Goal: Transaction & Acquisition: Book appointment/travel/reservation

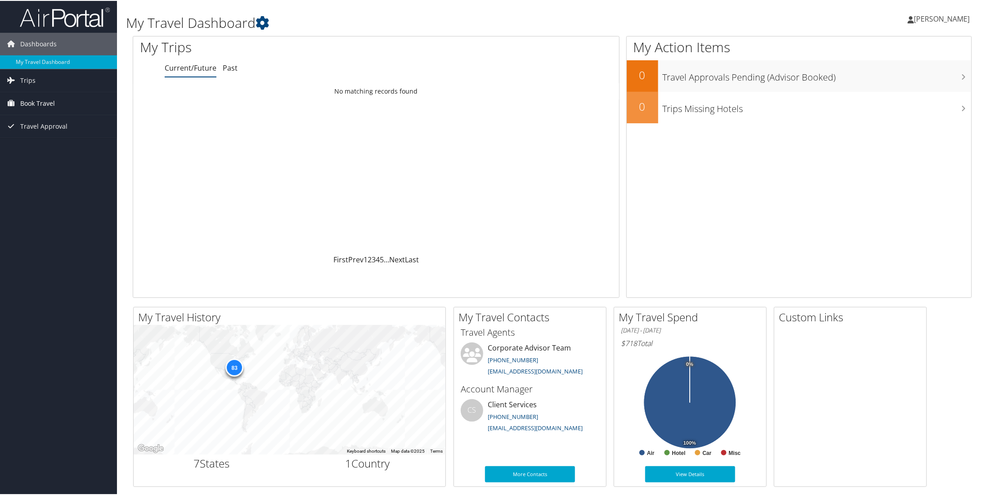
click at [47, 100] on span "Book Travel" at bounding box center [37, 102] width 35 height 22
click at [67, 116] on link "Agent Booking Request" at bounding box center [58, 120] width 117 height 13
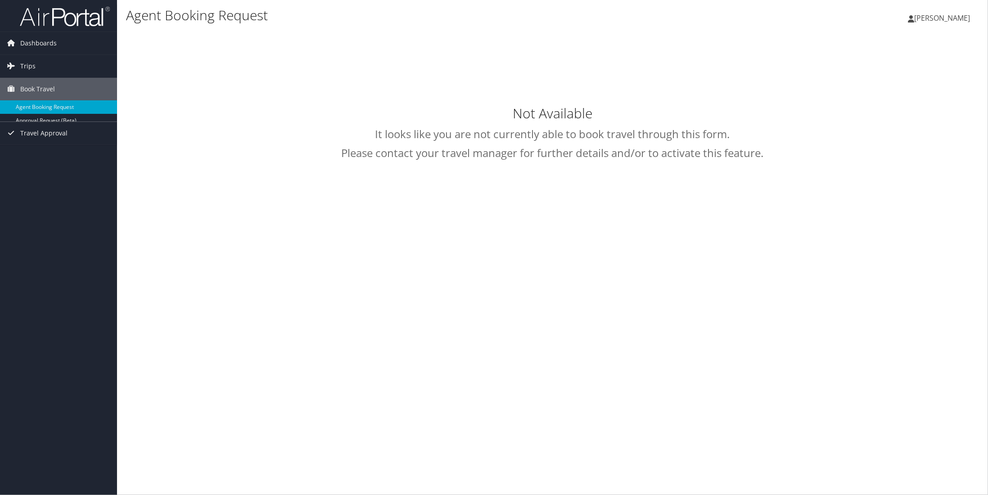
type input "[PERSON_NAME] [PERSON_NAME]"
select select "[EMAIL_ADDRESS][DOMAIN_NAME]"
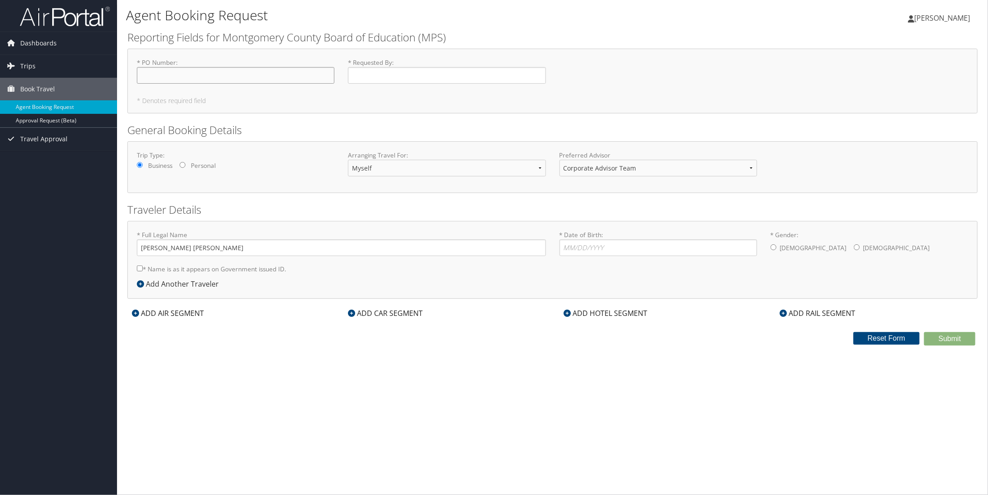
click at [245, 82] on input "* PO Number : Required" at bounding box center [236, 75] width 198 height 17
type input "TDB"
type input "[PERSON_NAME]"
click at [636, 256] on input "* Date of Birth: Invalid Date" at bounding box center [658, 247] width 198 height 17
type input "11/21/1978"
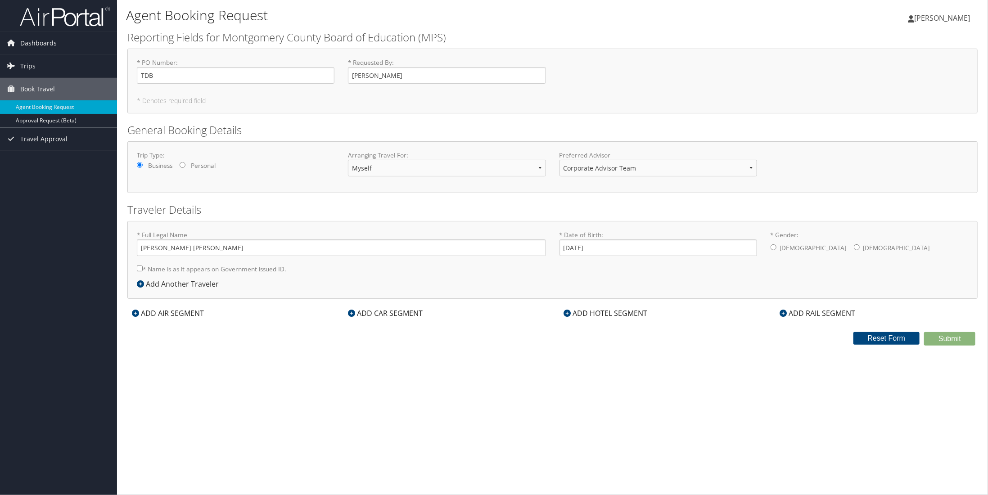
click at [133, 278] on div "* Full Legal Name LaShaunda Michelle Harris * Name is as it appears on Governme…" at bounding box center [341, 254] width 422 height 48
click at [138, 271] on input "* Name is as it appears on Government issued ID." at bounding box center [140, 268] width 6 height 6
checkbox input "true"
click at [853, 250] on input "* Gender: Male Female" at bounding box center [856, 247] width 6 height 6
radio input "true"
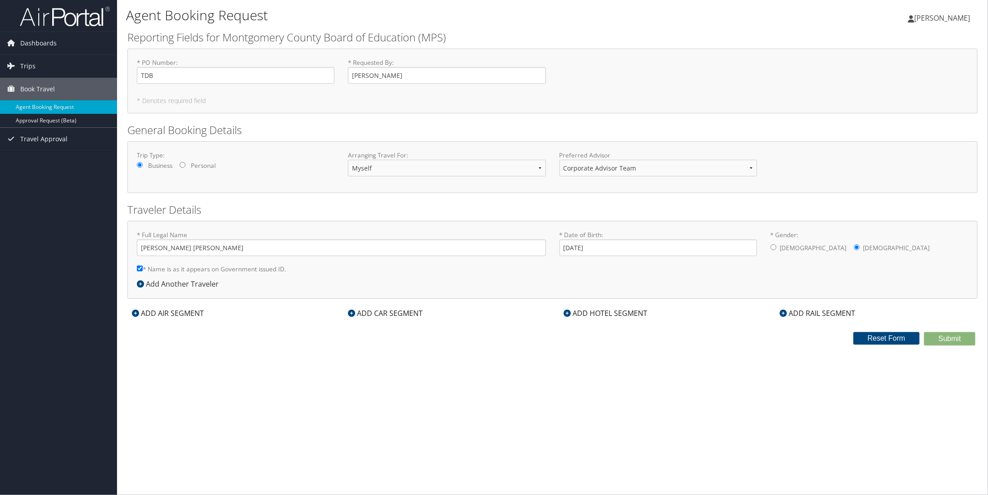
click at [131, 319] on div "ADD AIR SEGMENT" at bounding box center [167, 313] width 81 height 11
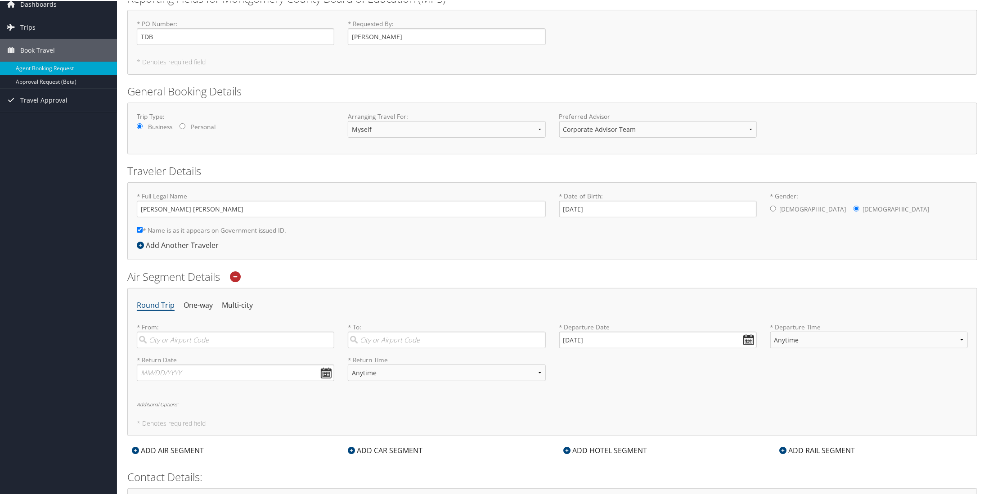
scroll to position [135, 0]
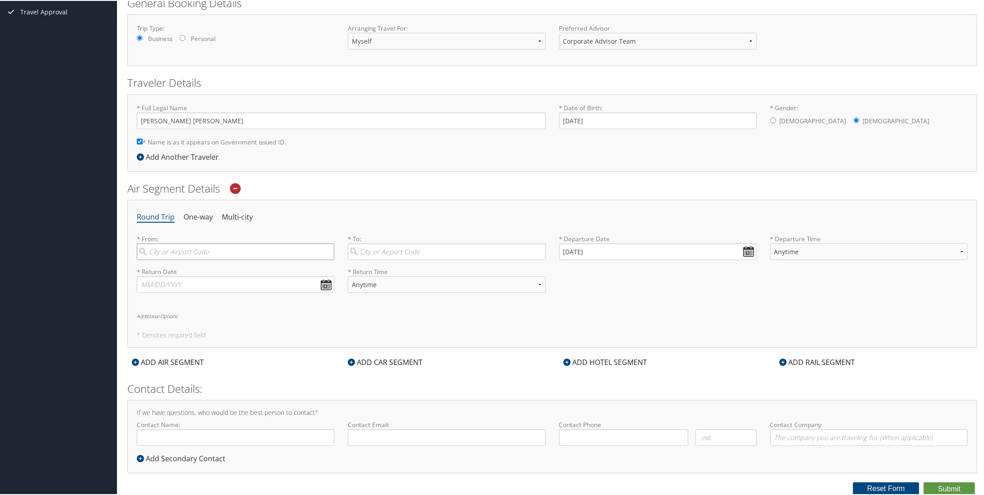
click at [185, 259] on input "search" at bounding box center [236, 250] width 198 height 17
click at [242, 275] on div "Montgomery (MGM AL)" at bounding box center [236, 270] width 185 height 12
click at [242, 259] on input "mgm" at bounding box center [236, 250] width 198 height 17
type input "Montgomery (MGM AL)"
click at [397, 259] on input "search" at bounding box center [447, 250] width 198 height 17
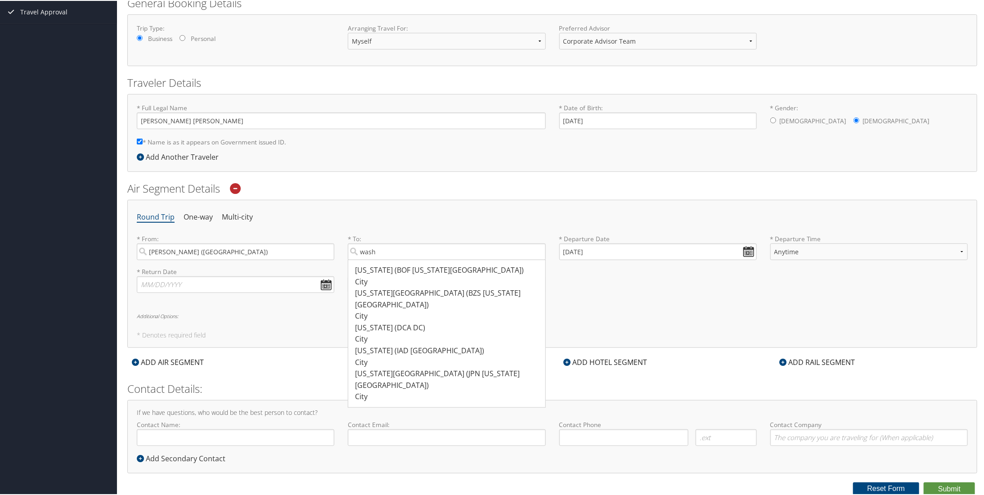
click at [434, 325] on div "Washington (DCA DC)" at bounding box center [447, 327] width 185 height 12
click at [434, 259] on input "wash" at bounding box center [447, 250] width 198 height 17
type input "Washington (DCA DC)"
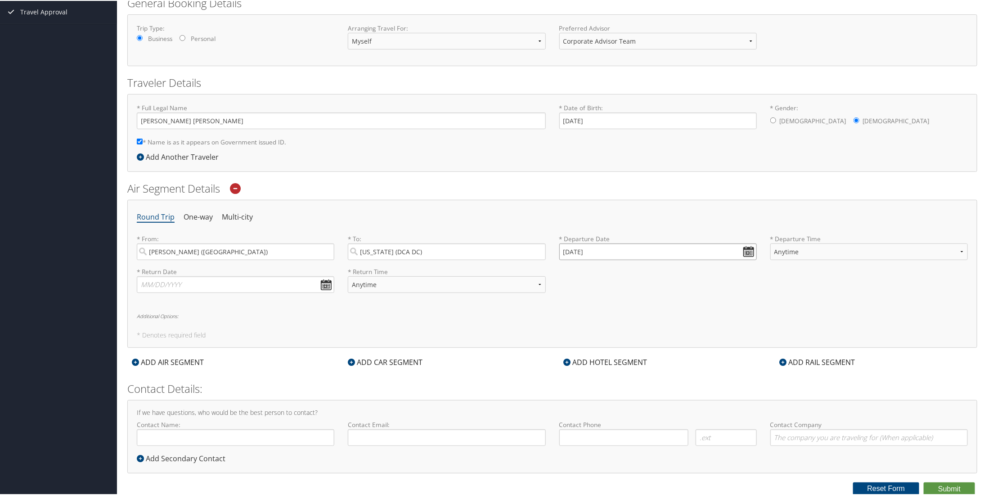
click at [747, 259] on input "[DATE]" at bounding box center [658, 250] width 198 height 17
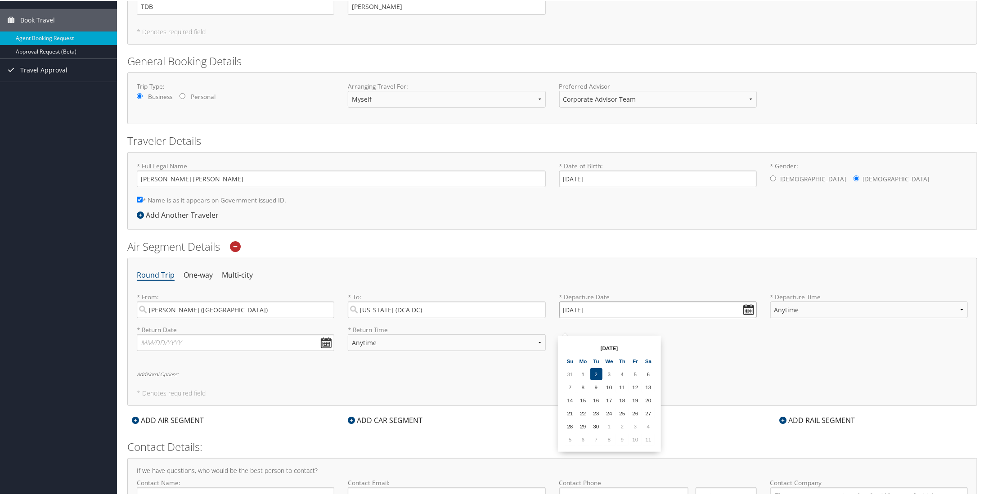
scroll to position [64, 0]
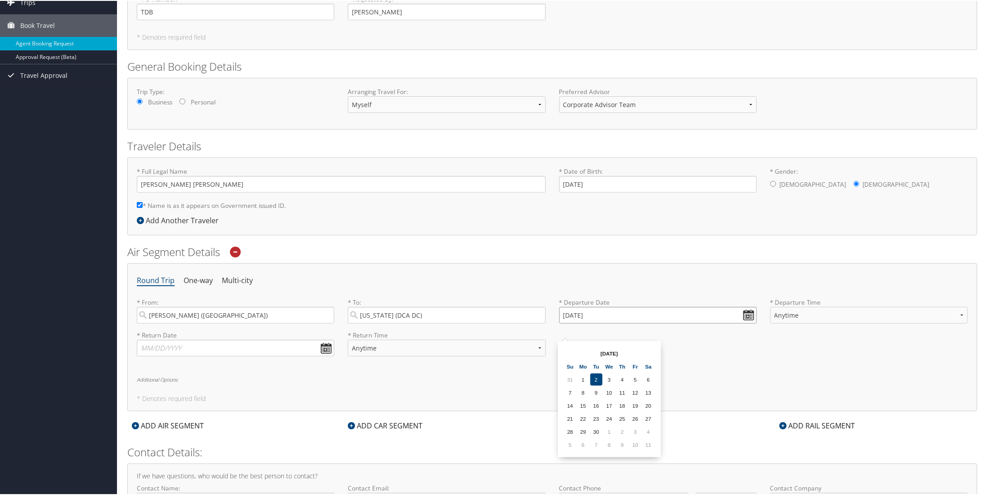
click at [745, 323] on input "[DATE]" at bounding box center [658, 314] width 198 height 17
drag, startPoint x: 607, startPoint y: 331, endPoint x: 526, endPoint y: 339, distance: 81.4
click at [530, 330] on div "* From: Montgomery (MGM AL) Required * To: Washington (DCA DC) Required * Depar…" at bounding box center [552, 313] width 844 height 33
click at [571, 323] on input "01/01/0202" at bounding box center [658, 314] width 198 height 17
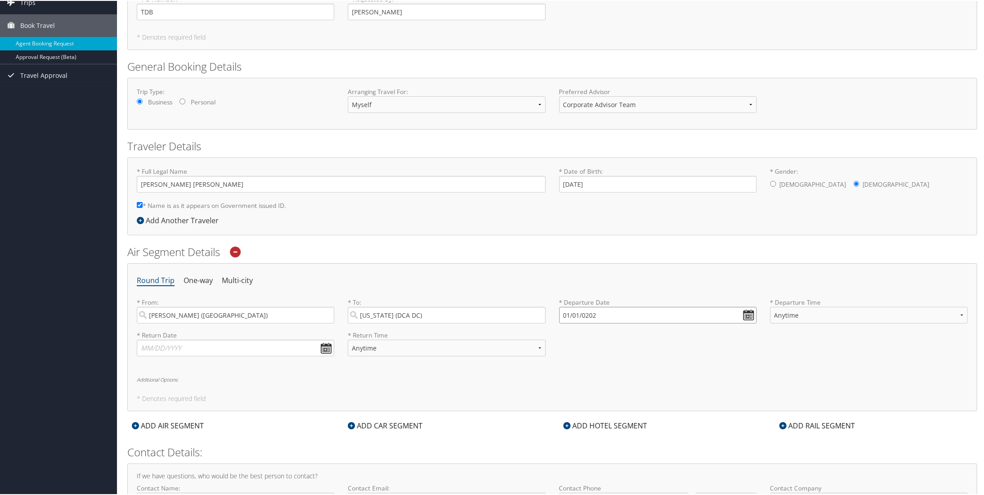
click at [565, 323] on input "01/01/0202" at bounding box center [658, 314] width 198 height 17
drag, startPoint x: 4, startPoint y: 140, endPoint x: 745, endPoint y: 328, distance: 764.6
click at [745, 323] on input "Invalid date" at bounding box center [658, 314] width 198 height 17
click at [598, 323] on input "Invalid date" at bounding box center [658, 314] width 198 height 17
drag, startPoint x: 602, startPoint y: 331, endPoint x: 553, endPoint y: 339, distance: 49.7
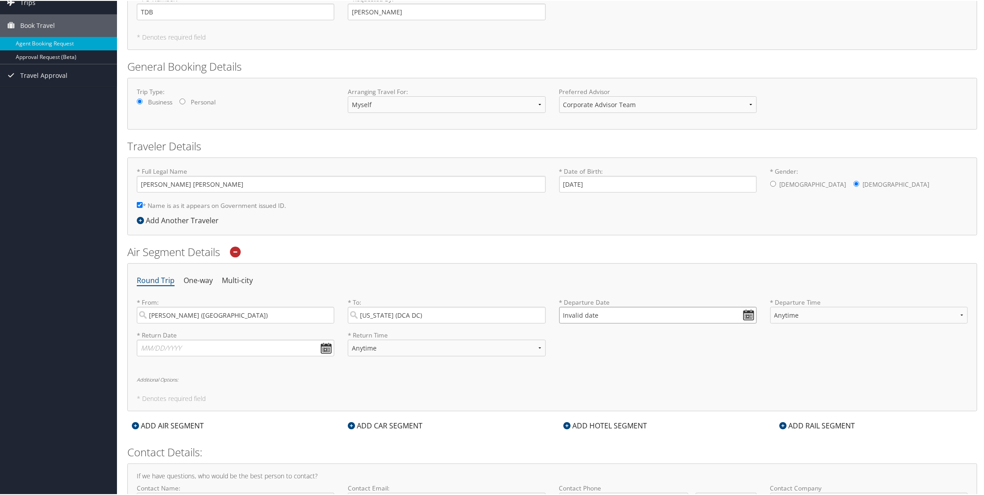
click at [553, 330] on div "* Departure Date Invalid date Dates must be valid" at bounding box center [657, 313] width 211 height 33
click at [581, 363] on div "* Return Date Dates must be valid * Return Time Anytime Early Morning (5AM-7AM)…" at bounding box center [552, 346] width 844 height 33
click at [598, 323] on input "Invalid date" at bounding box center [658, 314] width 198 height 17
click at [582, 375] on td "1" at bounding box center [583, 379] width 12 height 12
click at [570, 323] on input "[DATE]" at bounding box center [658, 314] width 198 height 17
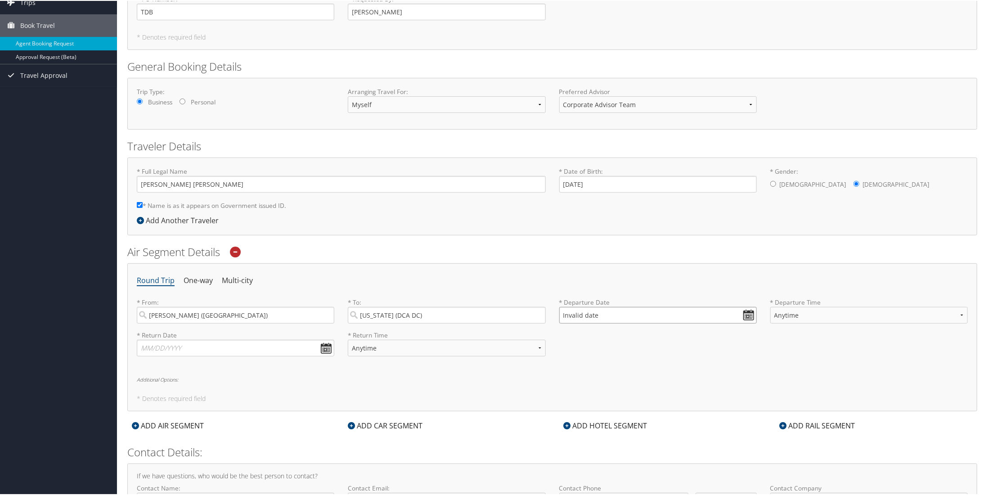
click at [565, 323] on input "Invalid date" at bounding box center [658, 314] width 198 height 17
click at [587, 377] on td "1" at bounding box center [583, 379] width 12 height 12
click at [611, 323] on input "[DATE]" at bounding box center [658, 314] width 198 height 17
click at [751, 323] on input "Invalid date" at bounding box center [658, 314] width 198 height 17
click at [747, 323] on input "Invalid date" at bounding box center [658, 314] width 198 height 17
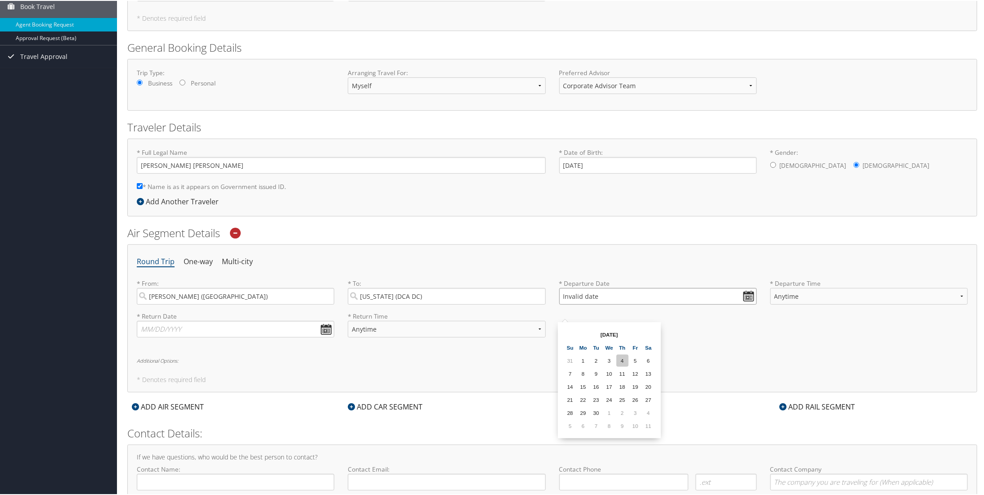
scroll to position [109, 0]
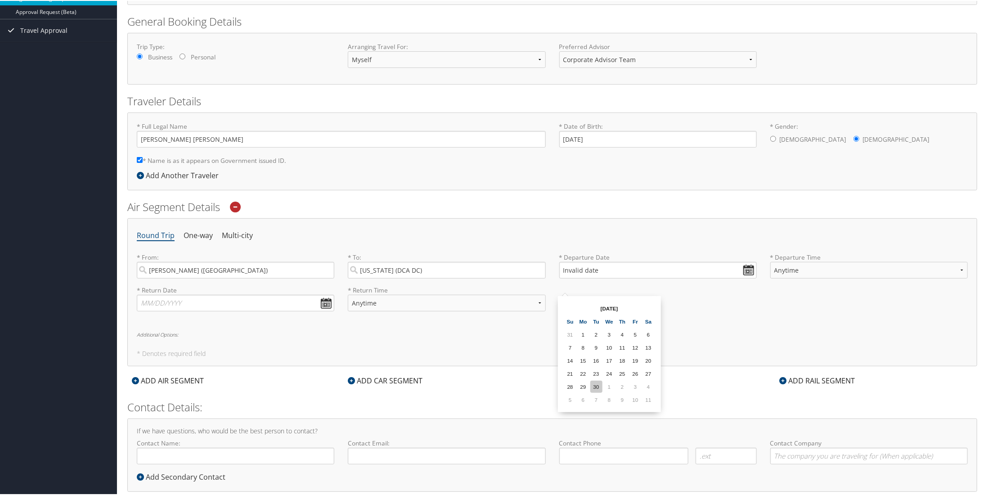
click at [598, 384] on td "30" at bounding box center [596, 386] width 12 height 12
click at [745, 278] on input "[DATE]" at bounding box center [658, 269] width 198 height 17
click at [582, 278] on input "[DATE]" at bounding box center [658, 269] width 198 height 17
click at [567, 278] on input "[DATE]" at bounding box center [658, 269] width 198 height 17
click at [750, 278] on input "Invalid date" at bounding box center [658, 269] width 198 height 17
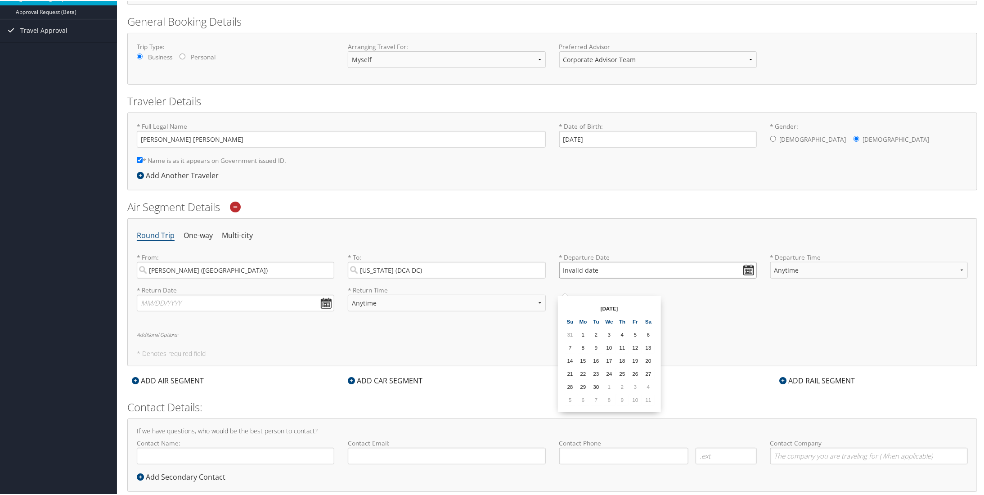
type input "Invalid date"
click at [854, 278] on select "Anytime Early Morning (5AM-7AM) Morning (7AM-12PM) Afternoon (12PM-5PM) Evening…" at bounding box center [869, 269] width 198 height 17
click at [323, 310] on input "text" at bounding box center [236, 302] width 198 height 17
click at [186, 432] on td "8" at bounding box center [189, 434] width 12 height 12
click at [324, 310] on input "[DATE]" at bounding box center [236, 302] width 198 height 17
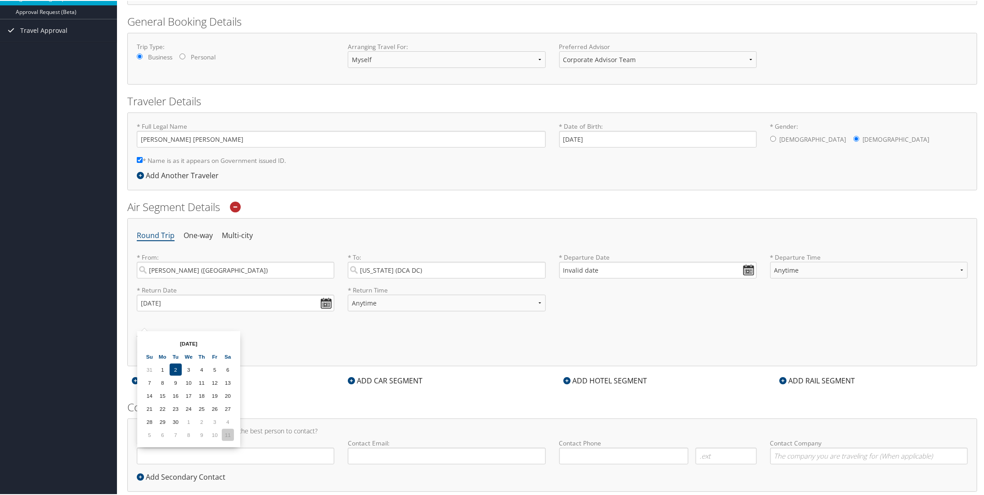
click at [227, 431] on td "11" at bounding box center [228, 434] width 12 height 12
type input "10/11/2025"
click at [331, 310] on input "10/11/2025" at bounding box center [236, 302] width 198 height 17
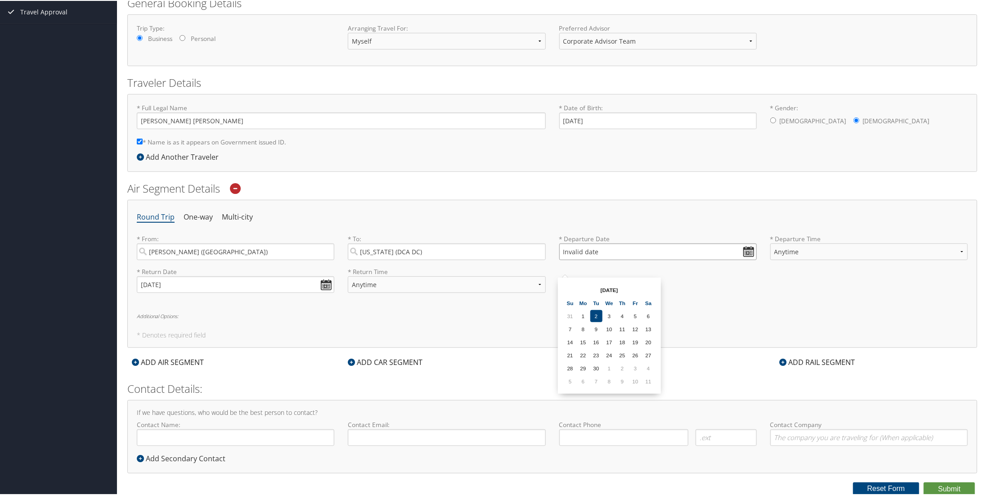
click at [647, 242] on input "Invalid date" at bounding box center [658, 250] width 198 height 17
drag, startPoint x: 617, startPoint y: 232, endPoint x: 549, endPoint y: 233, distance: 67.9
click at [549, 234] on div "* From: Montgomery (MGM AL) Required * To: Washington (DCA DC) Required * Depar…" at bounding box center [552, 250] width 844 height 33
click at [744, 242] on input "Invalid date" at bounding box center [658, 250] width 198 height 17
click at [602, 283] on th "[DATE]" at bounding box center [609, 289] width 64 height 12
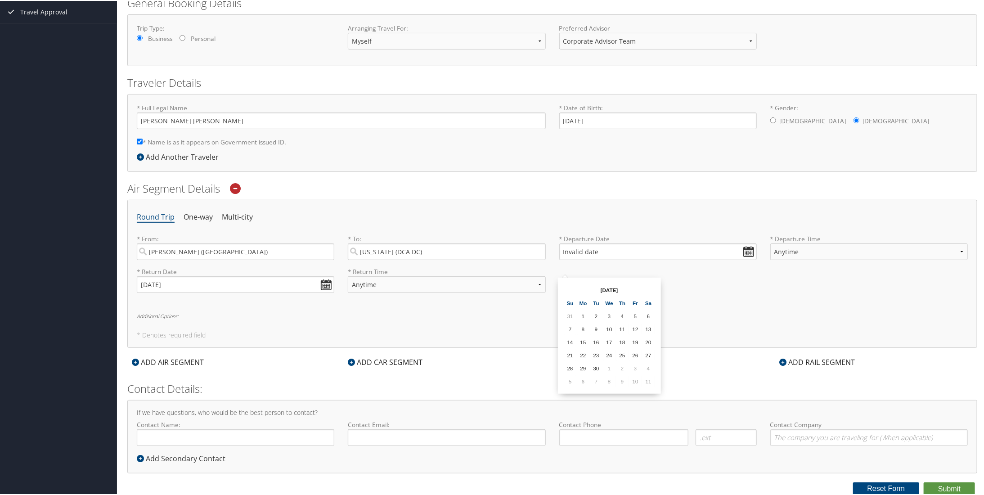
click at [610, 283] on th "[DATE]" at bounding box center [609, 289] width 64 height 12
click at [620, 283] on th "[DATE]" at bounding box center [609, 289] width 64 height 12
click at [677, 256] on div "* Departure Date Invalid date Dates must be valid" at bounding box center [657, 250] width 211 height 33
click at [582, 242] on input "Invalid date" at bounding box center [658, 250] width 198 height 17
click at [588, 361] on td "29" at bounding box center [583, 367] width 12 height 12
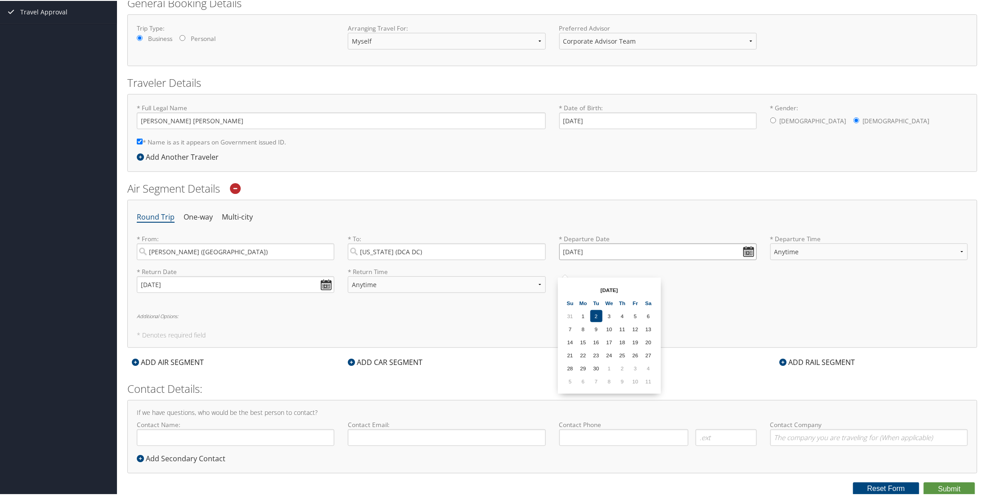
click at [609, 243] on input "09/29/2025" at bounding box center [658, 250] width 198 height 17
click at [746, 242] on input "Invalid date" at bounding box center [658, 250] width 198 height 17
click at [608, 361] on td "1" at bounding box center [609, 367] width 12 height 12
click at [597, 242] on input "10/01/2025" at bounding box center [658, 250] width 198 height 17
click at [636, 361] on td "31" at bounding box center [635, 367] width 12 height 12
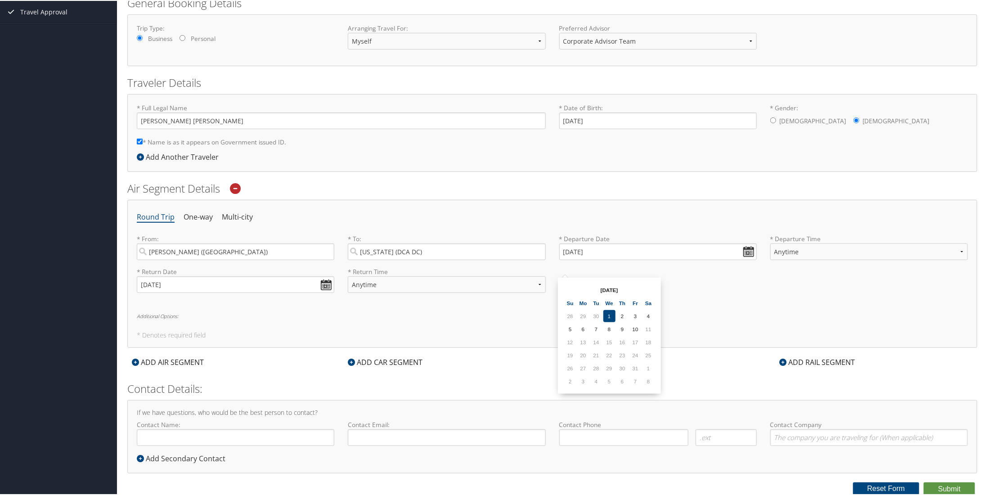
click at [636, 361] on td "31" at bounding box center [635, 367] width 12 height 12
click at [639, 322] on td "10" at bounding box center [635, 328] width 12 height 12
type input "10/10/2025"
click at [644, 247] on input "10/10/2025" at bounding box center [658, 250] width 198 height 17
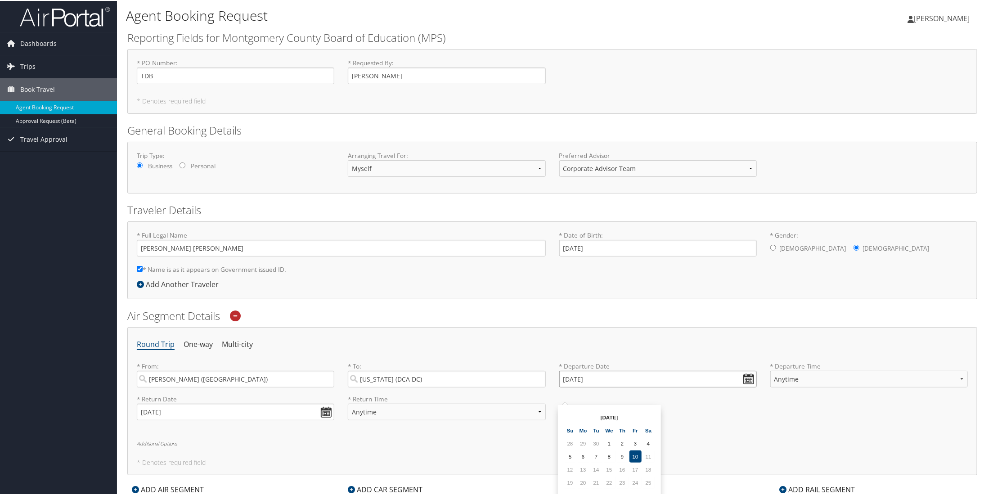
scroll to position [0, 0]
click at [79, 120] on link "Approval Request (Beta)" at bounding box center [58, 120] width 117 height 13
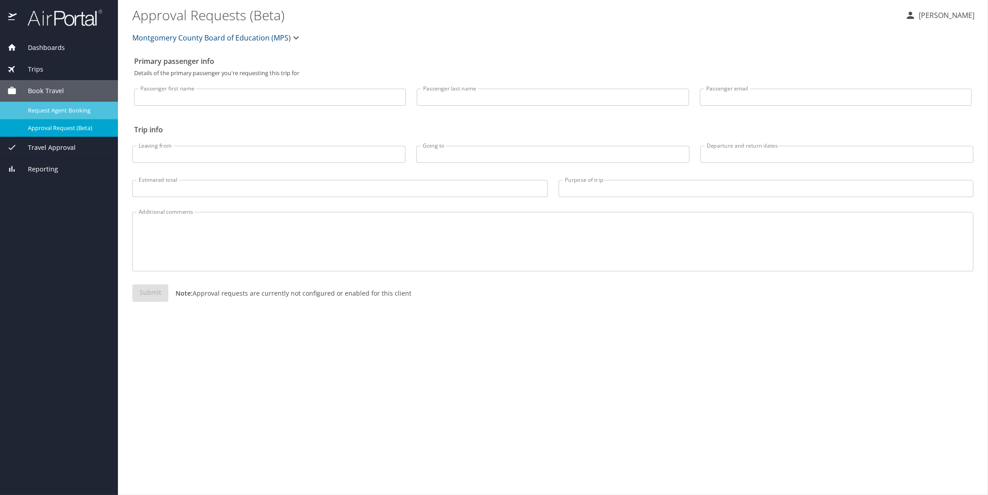
click at [67, 107] on span "Request Agent Booking" at bounding box center [67, 110] width 79 height 9
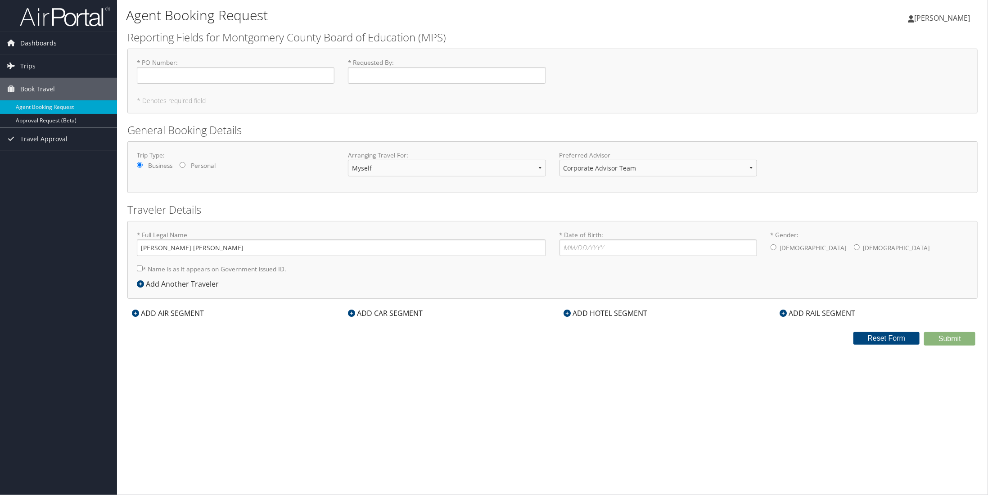
click at [208, 319] on div "ADD AIR SEGMENT" at bounding box center [167, 313] width 81 height 11
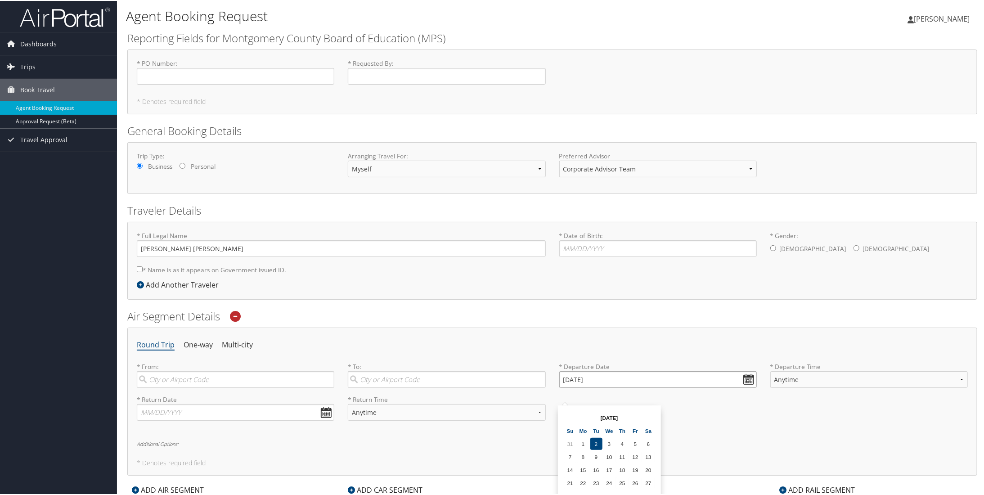
click at [648, 387] on input "[DATE]" at bounding box center [658, 378] width 198 height 17
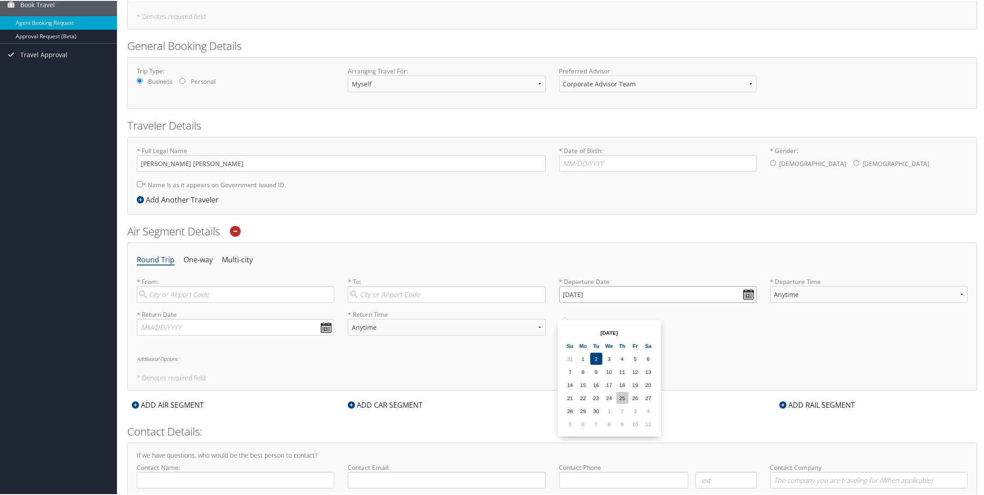
scroll to position [90, 0]
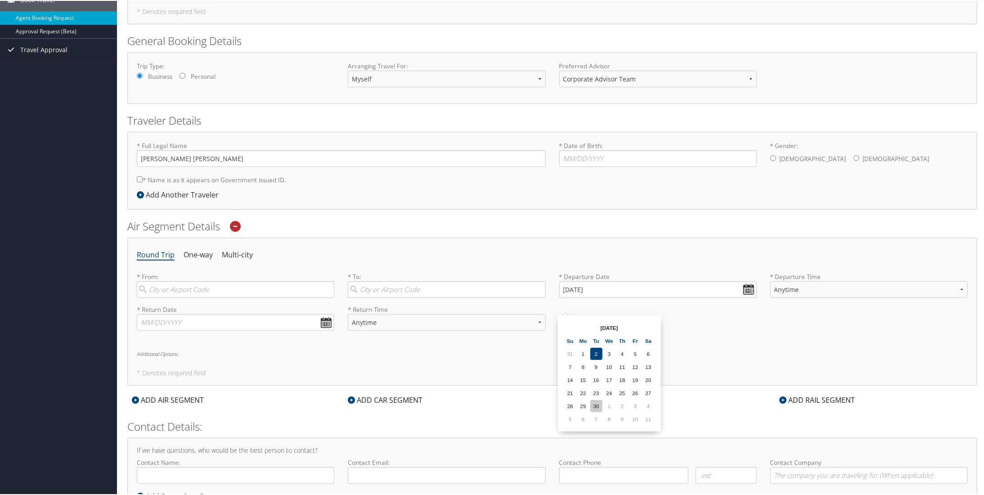
click at [599, 404] on td "30" at bounding box center [596, 405] width 12 height 12
click at [612, 297] on input "[DATE]" at bounding box center [658, 288] width 198 height 17
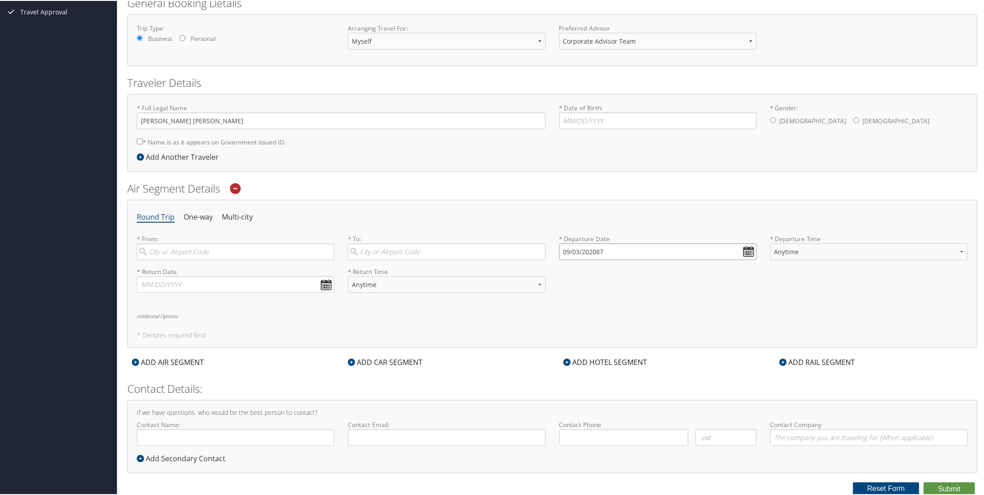
type input "Invalid date"
